Goal: Task Accomplishment & Management: Manage account settings

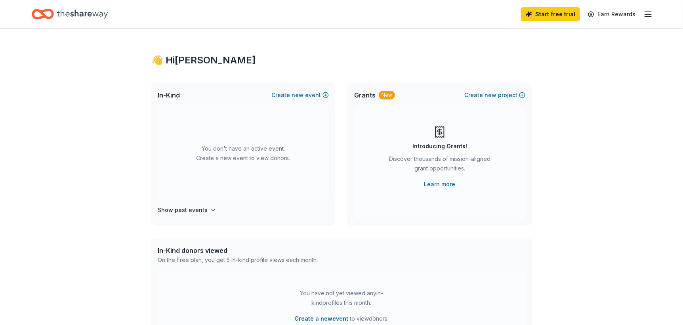
click at [646, 16] on icon "button" at bounding box center [648, 15] width 10 height 10
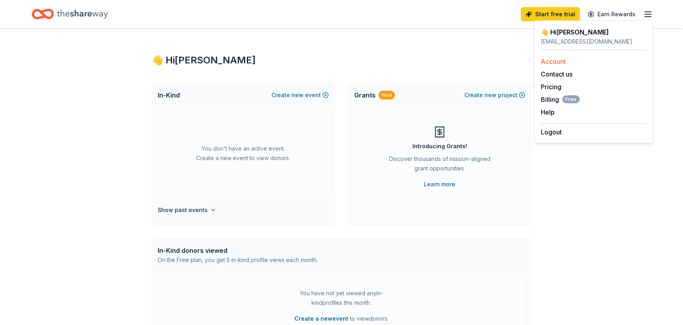
click at [556, 61] on link "Account" at bounding box center [553, 61] width 25 height 8
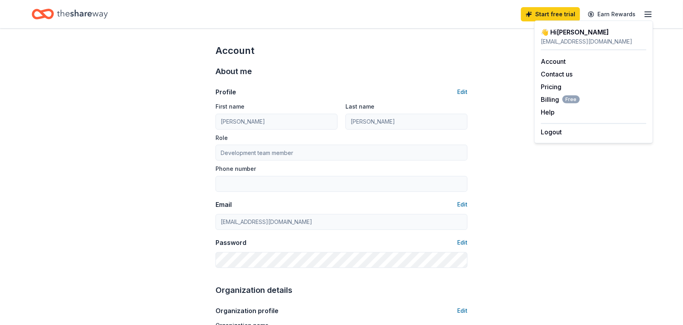
click at [387, 47] on div "Account" at bounding box center [342, 50] width 252 height 13
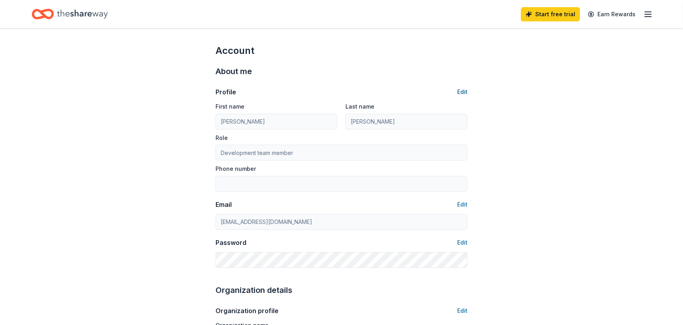
click at [463, 91] on button "Edit" at bounding box center [462, 92] width 10 height 10
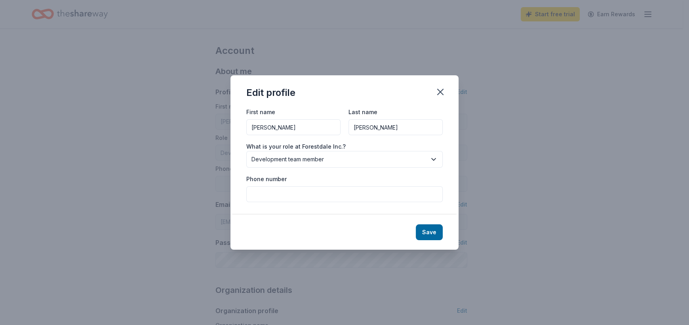
click at [274, 124] on input "[PERSON_NAME]" at bounding box center [293, 127] width 94 height 16
type input "L"
type input "[PERSON_NAME]"
click at [376, 128] on input "[PERSON_NAME]" at bounding box center [396, 127] width 94 height 16
type input "C"
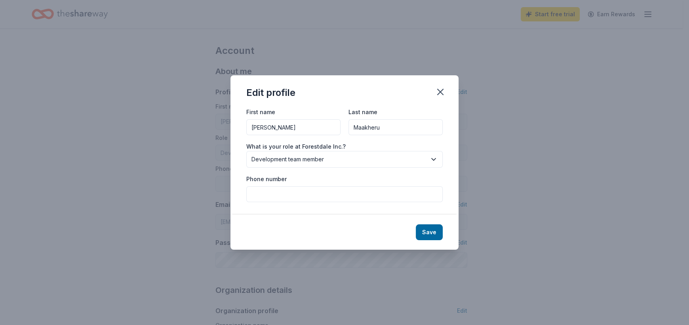
type input "Maakheru"
click at [435, 153] on button "Development team member" at bounding box center [344, 159] width 197 height 17
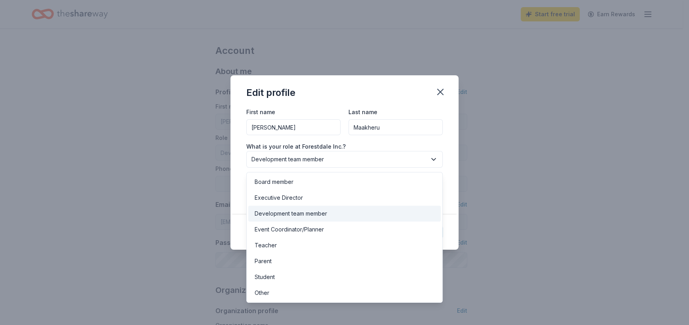
click at [378, 213] on div "Development team member" at bounding box center [344, 214] width 193 height 16
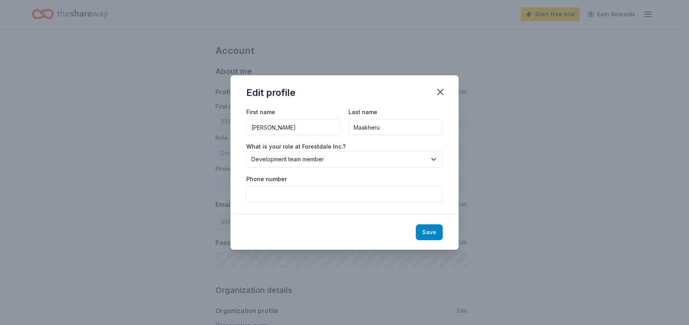
click at [425, 229] on button "Save" at bounding box center [429, 232] width 27 height 16
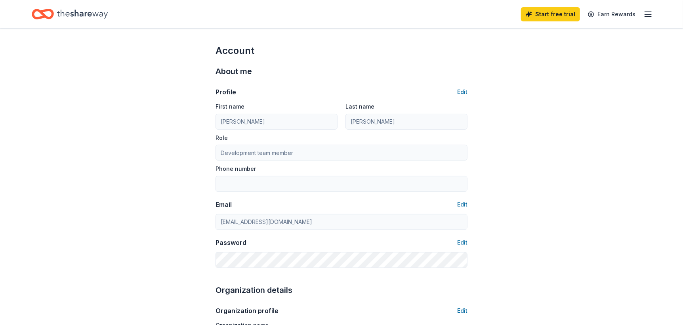
type input "[PERSON_NAME]"
type input "Maakheru"
click at [463, 202] on button "Edit" at bounding box center [462, 205] width 10 height 10
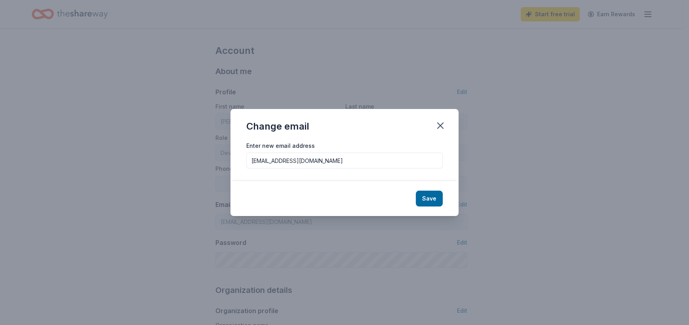
click at [269, 162] on input "[EMAIL_ADDRESS][DOMAIN_NAME]" at bounding box center [344, 161] width 197 height 16
type input "[EMAIL_ADDRESS][DOMAIN_NAME]"
click at [426, 200] on button "Save" at bounding box center [429, 199] width 27 height 16
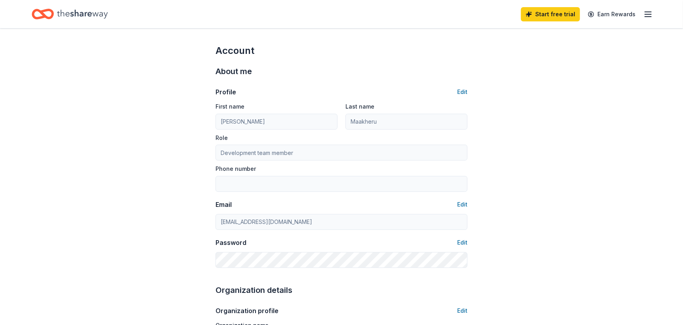
type input "[EMAIL_ADDRESS][DOMAIN_NAME]"
